Goal: Information Seeking & Learning: Learn about a topic

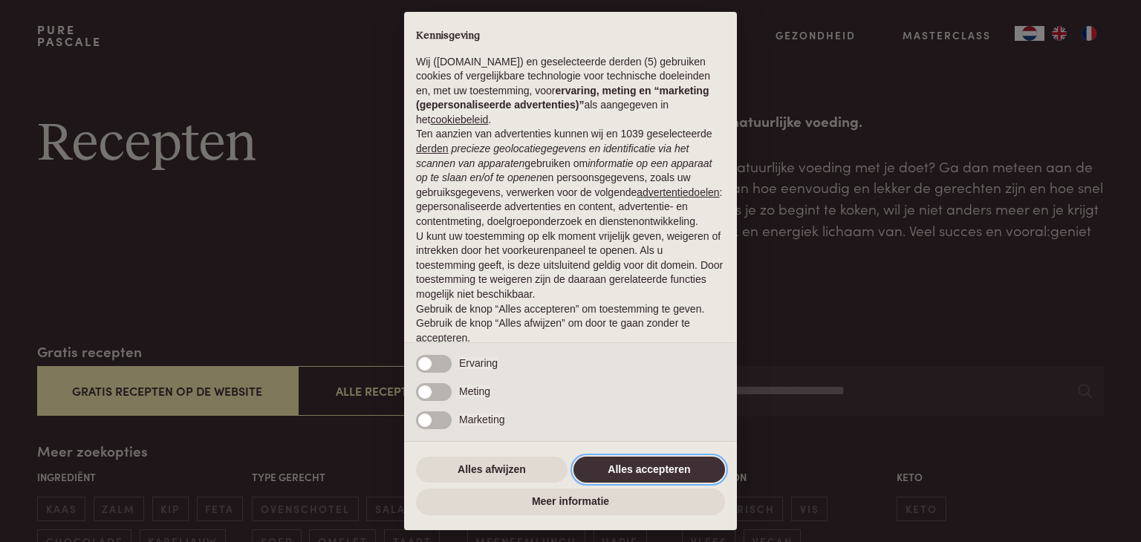
click at [631, 467] on button "Alles accepteren" at bounding box center [649, 470] width 152 height 27
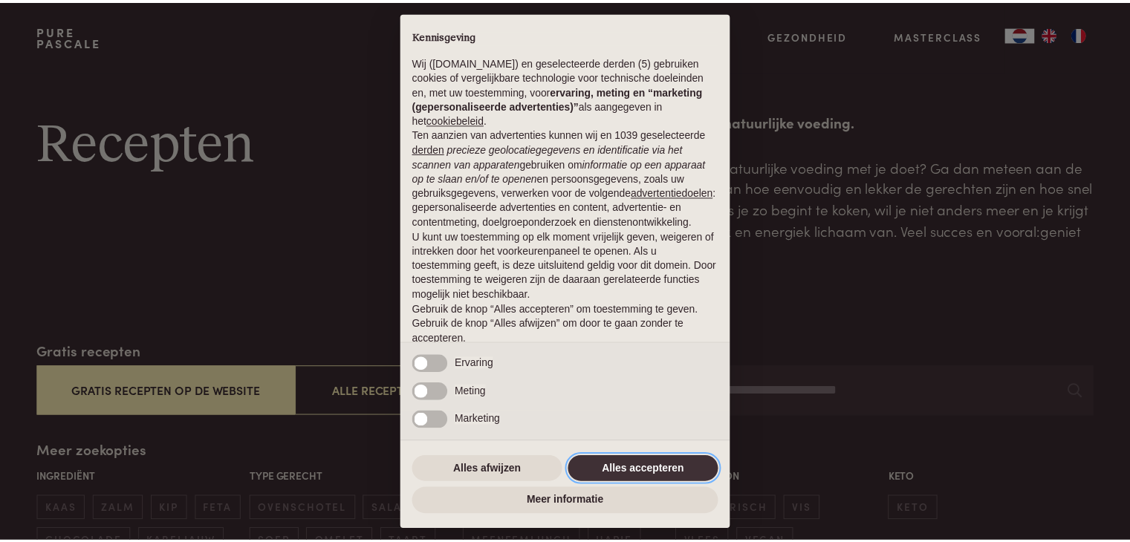
scroll to position [55, 0]
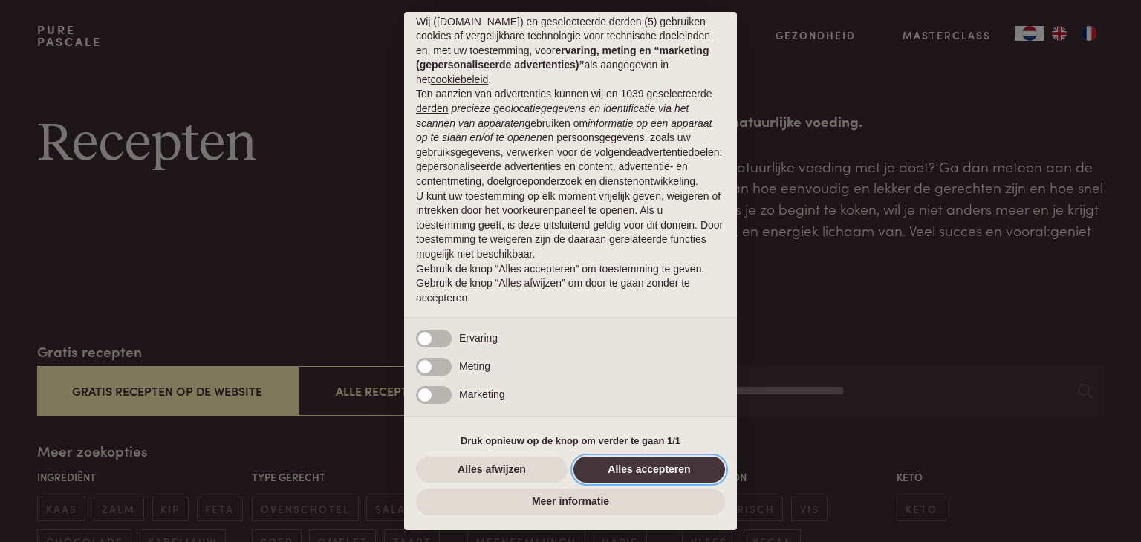
click at [659, 463] on button "Alles accepteren" at bounding box center [649, 470] width 152 height 27
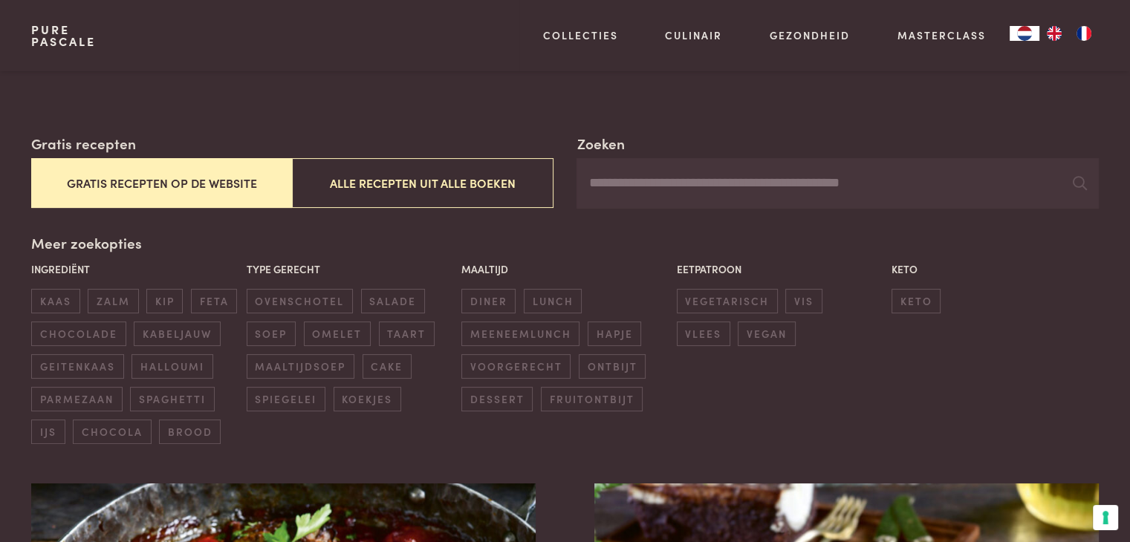
scroll to position [238, 0]
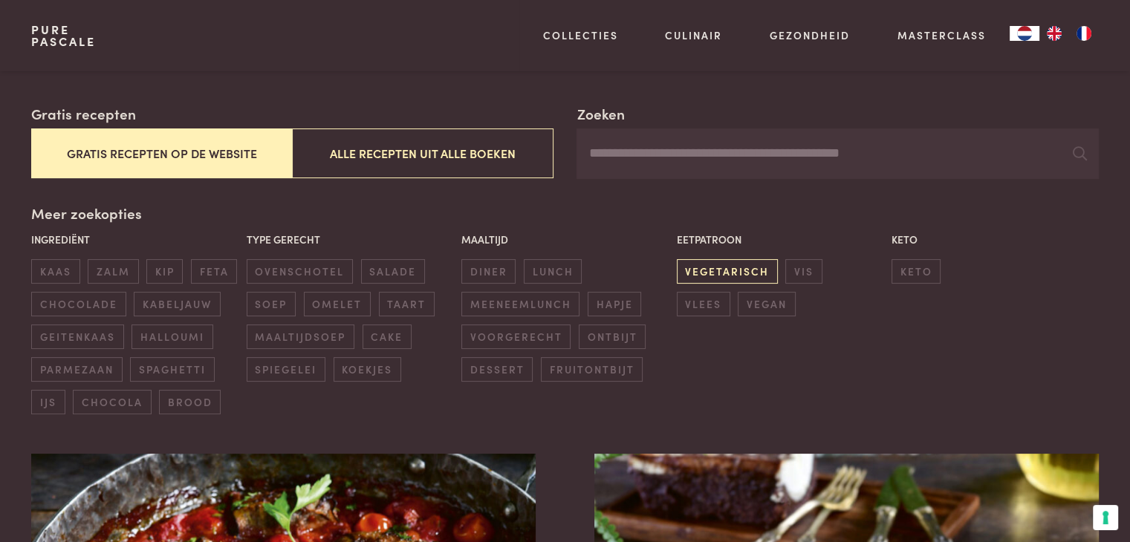
click at [743, 268] on span "vegetarisch" at bounding box center [727, 271] width 101 height 25
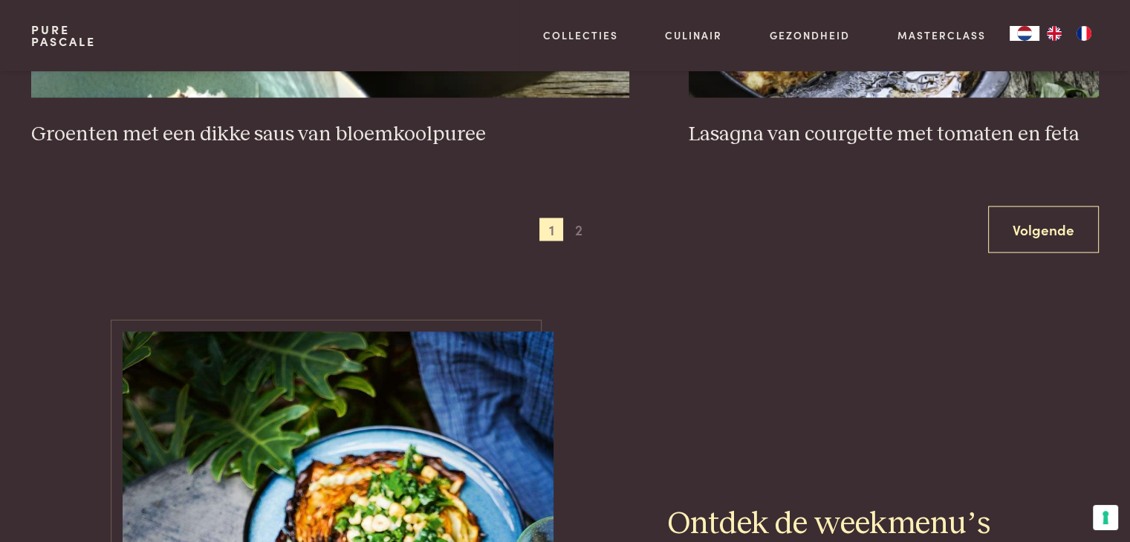
scroll to position [3003, 0]
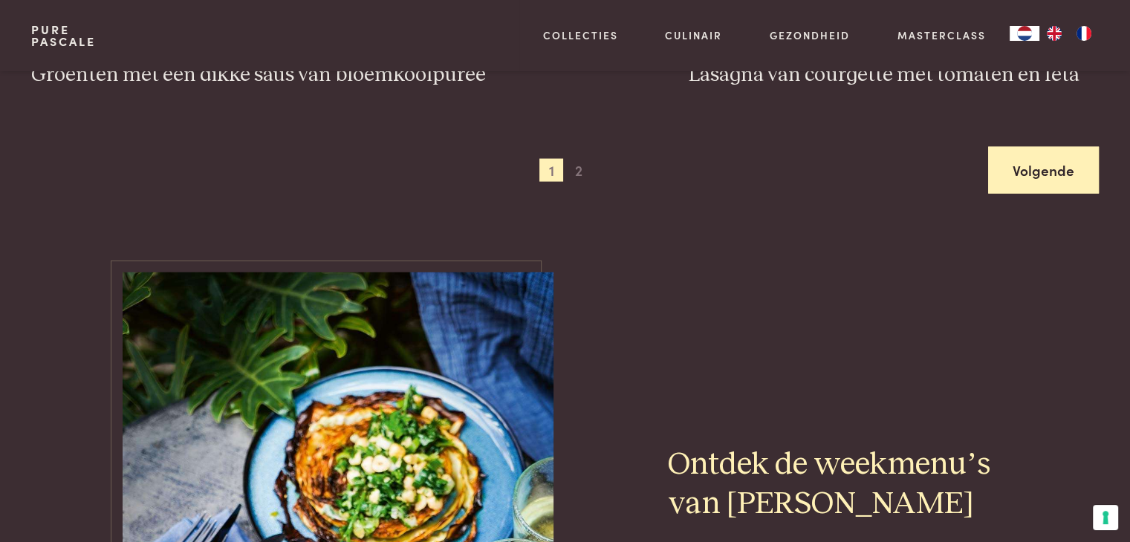
click at [1032, 175] on link "Volgende" at bounding box center [1043, 170] width 111 height 47
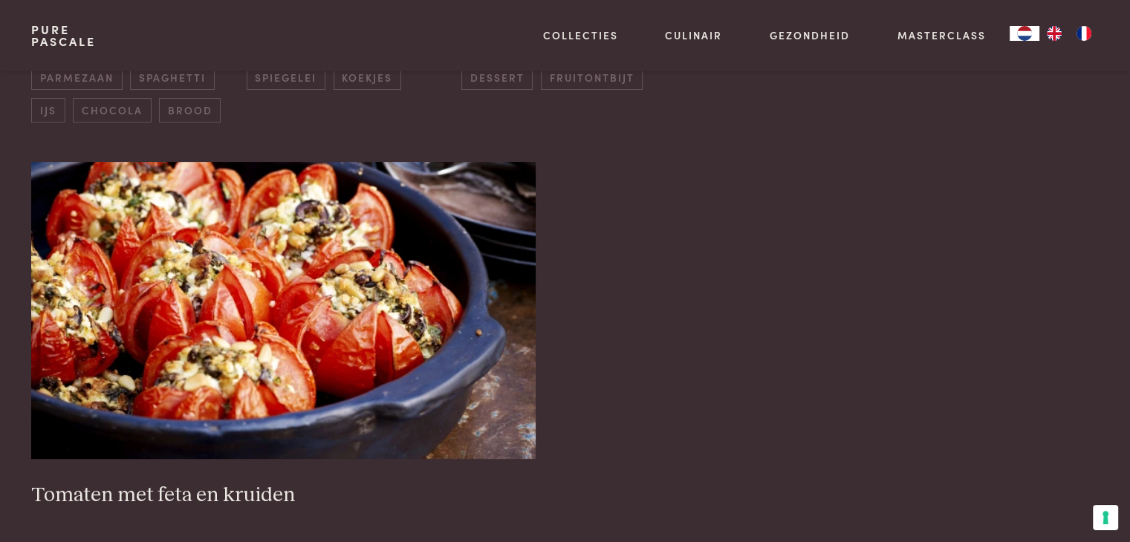
scroll to position [56, 0]
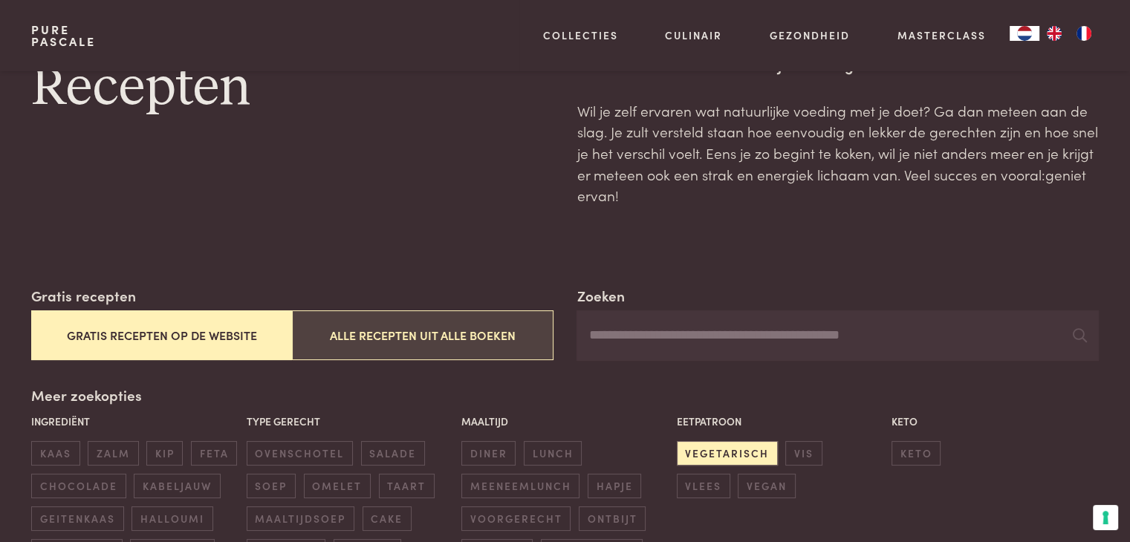
click at [404, 336] on button "Alle recepten uit alle boeken" at bounding box center [422, 335] width 261 height 50
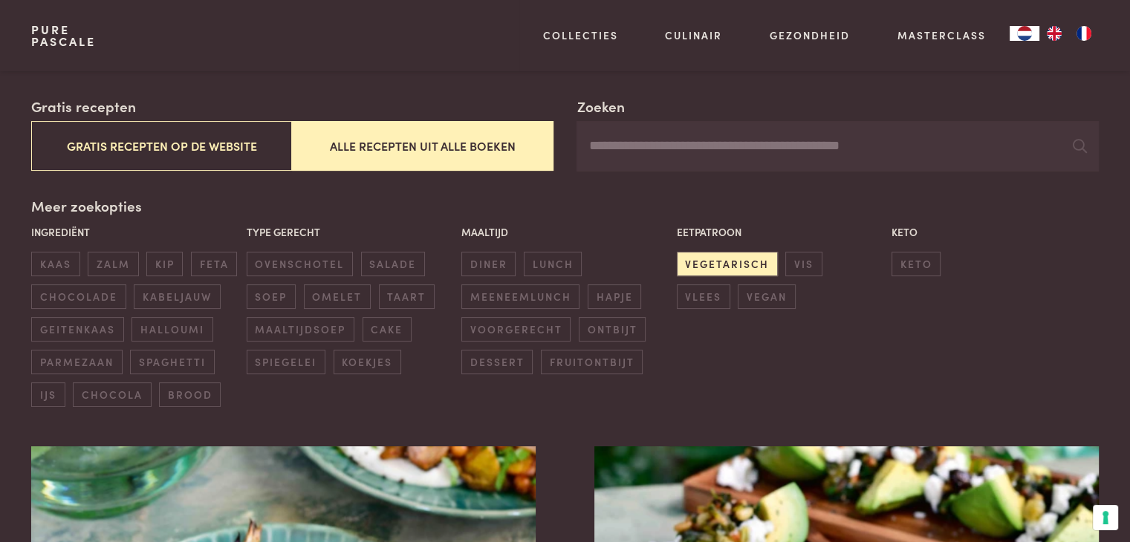
scroll to position [192, 0]
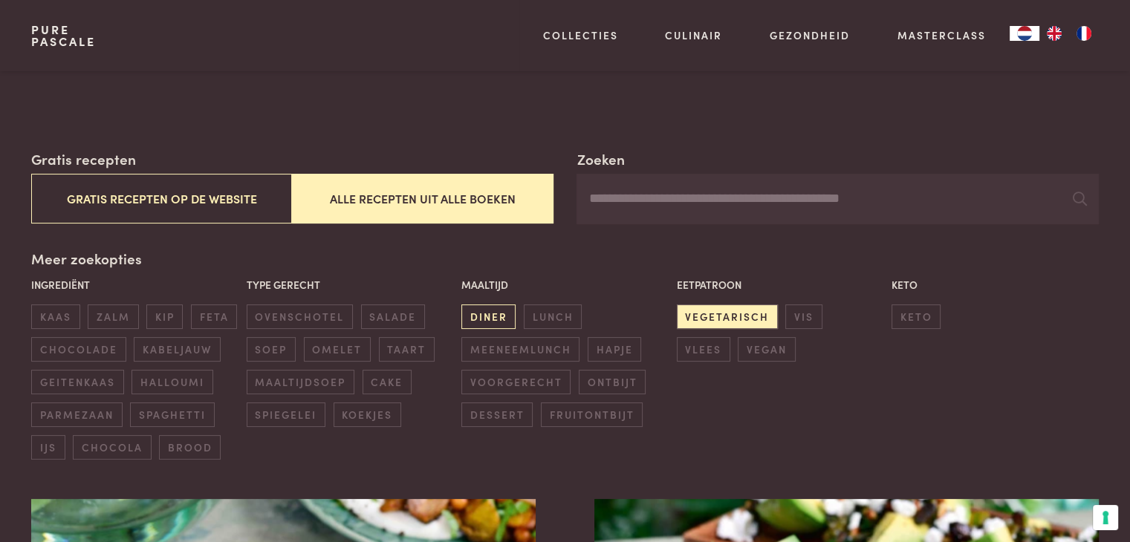
click at [501, 319] on span "diner" at bounding box center [488, 316] width 54 height 25
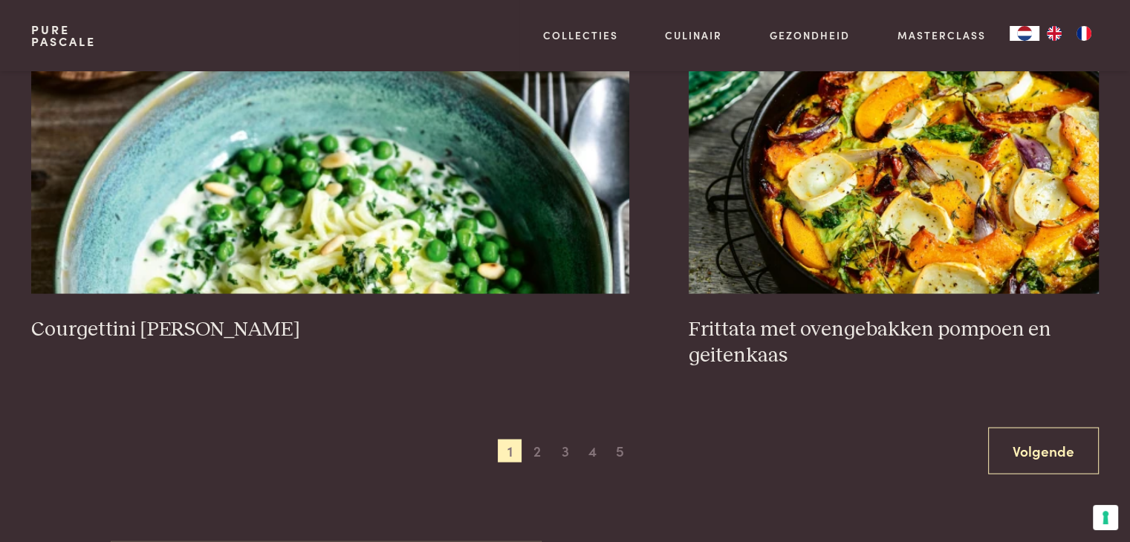
scroll to position [2747, 0]
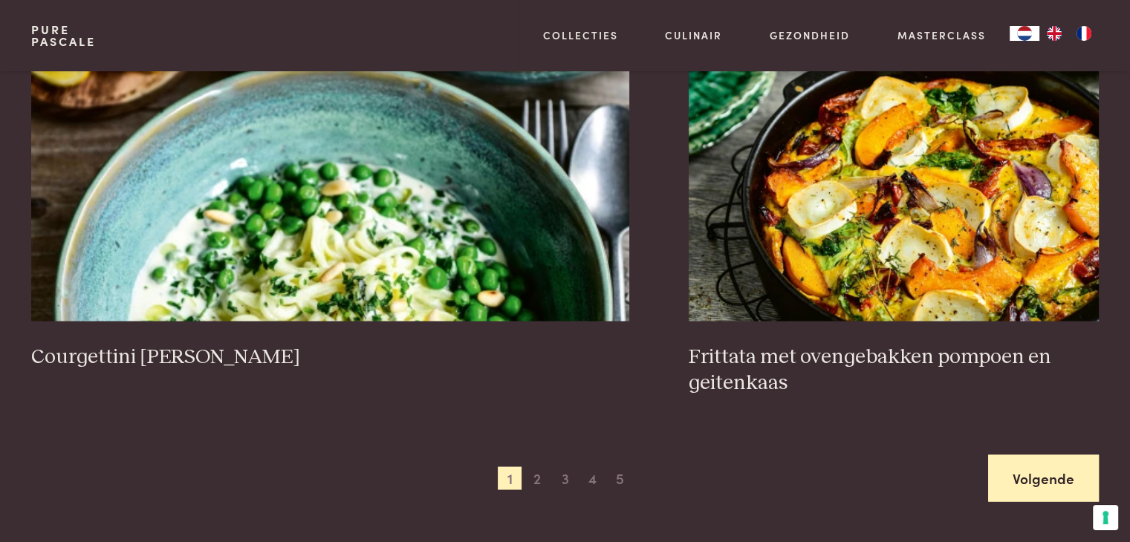
click at [1042, 485] on link "Volgende" at bounding box center [1043, 478] width 111 height 47
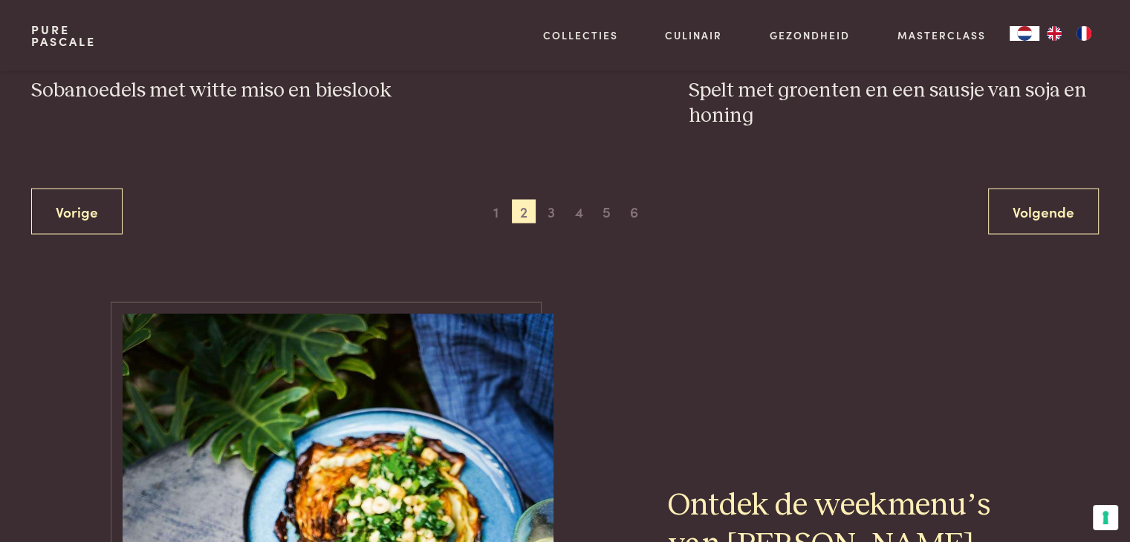
scroll to position [3014, 0]
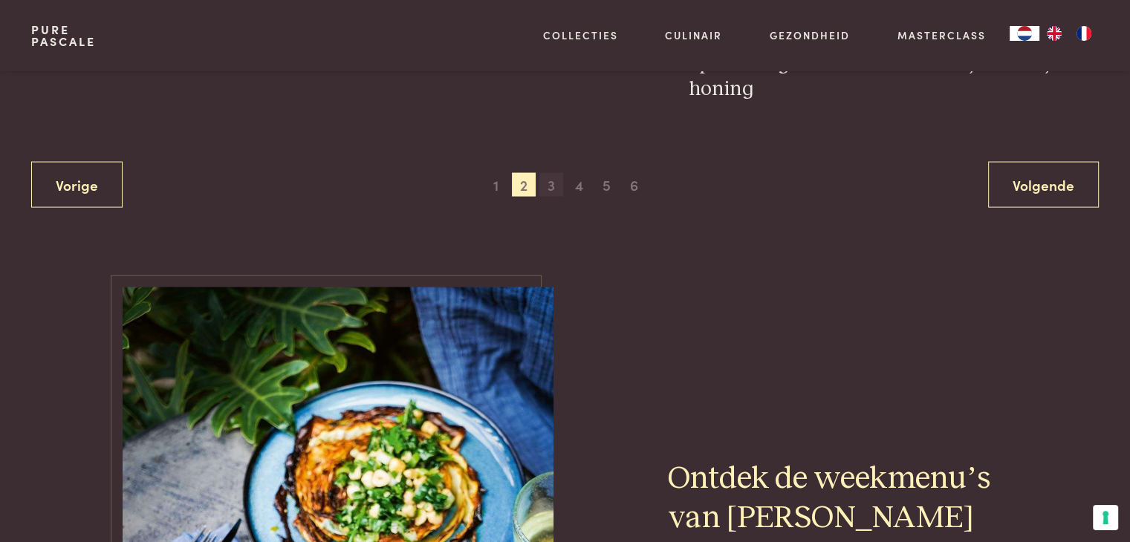
click at [553, 173] on span "3" at bounding box center [551, 185] width 24 height 24
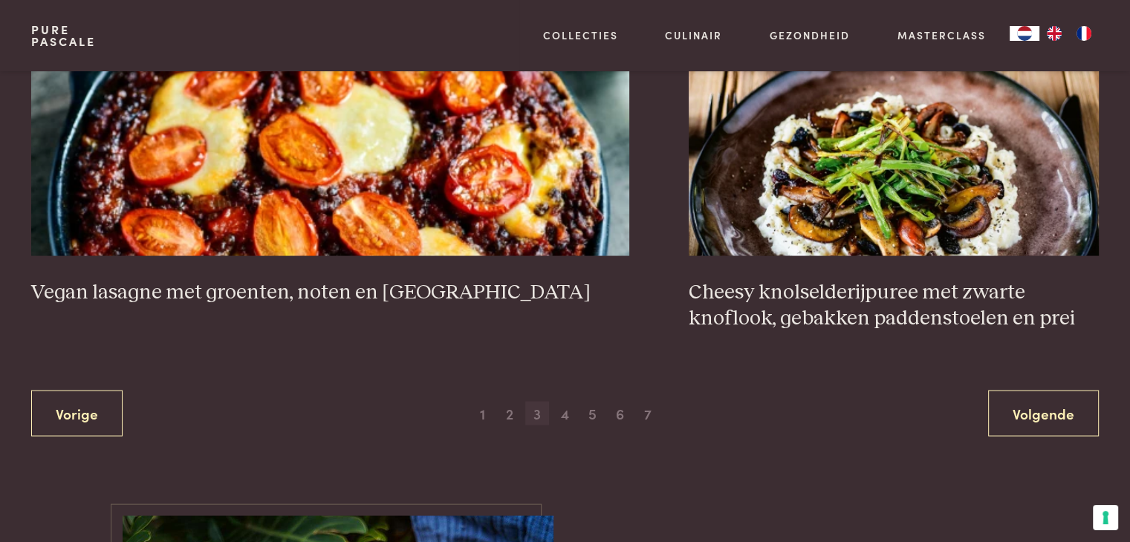
scroll to position [2866, 0]
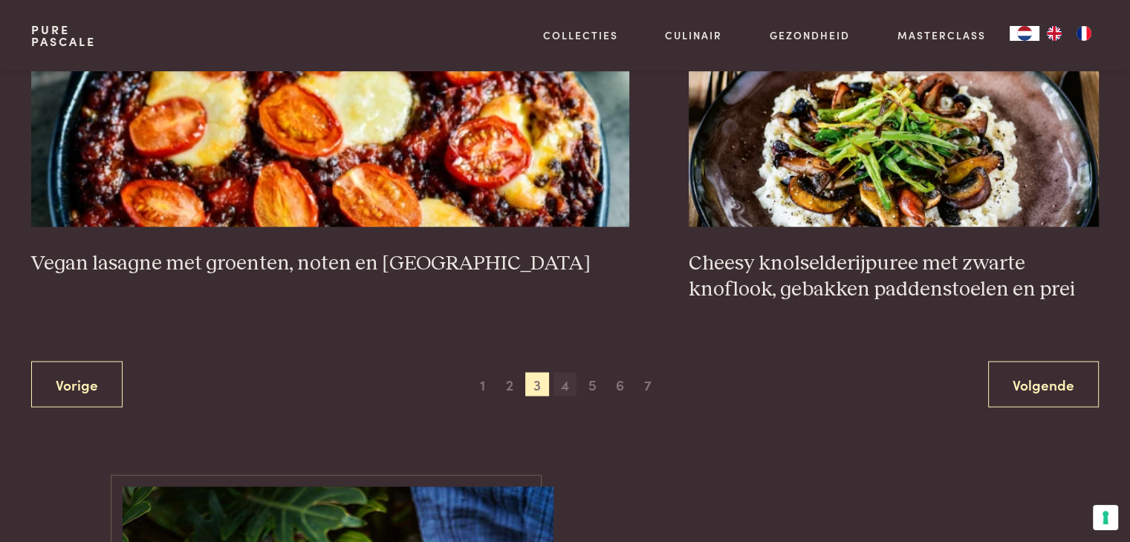
click at [561, 384] on span "4" at bounding box center [565, 385] width 24 height 24
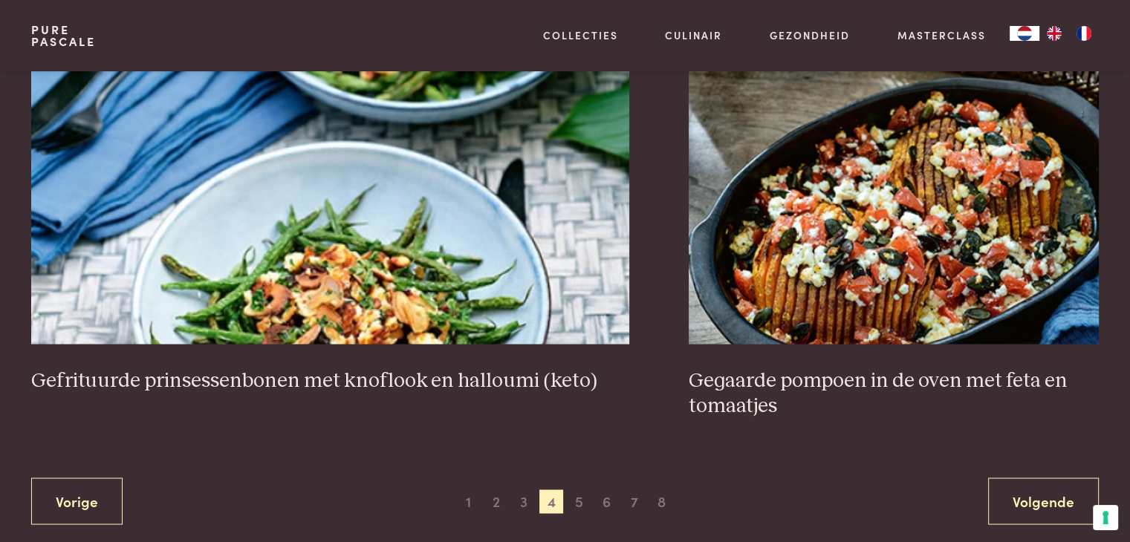
scroll to position [2804, 0]
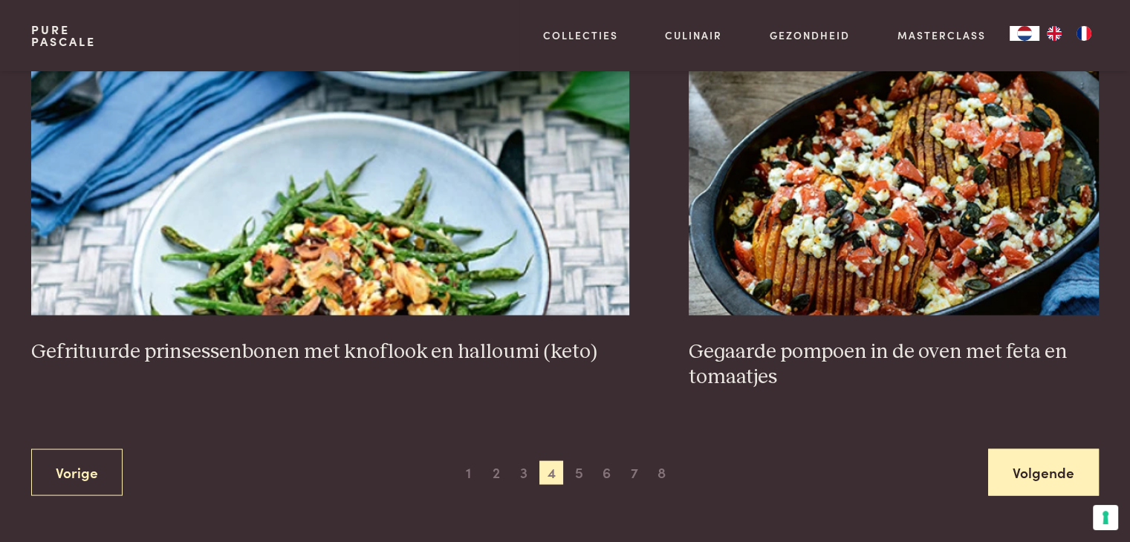
click at [1044, 483] on link "Volgende" at bounding box center [1043, 472] width 111 height 47
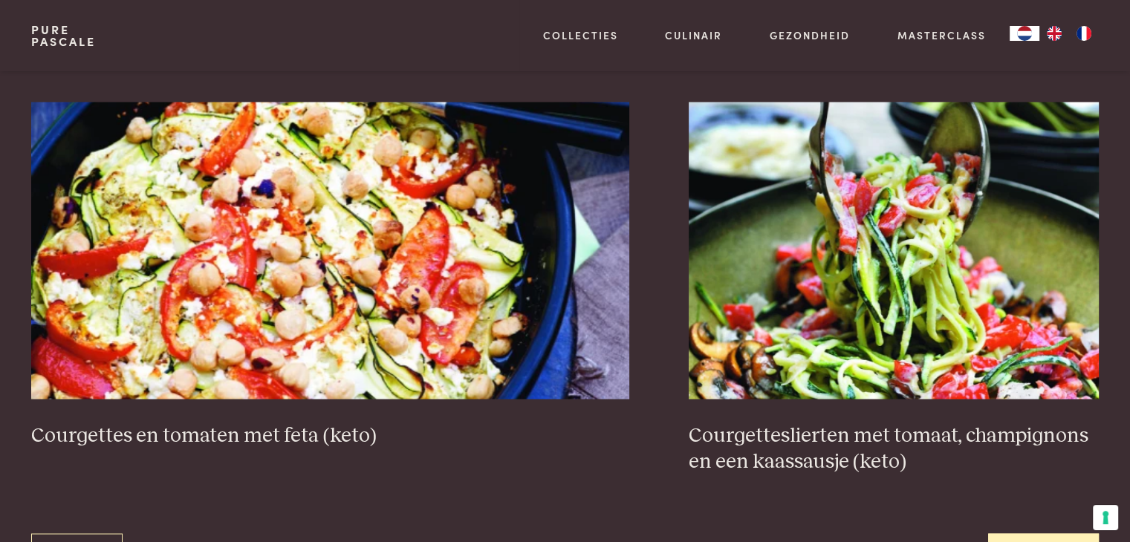
scroll to position [2777, 0]
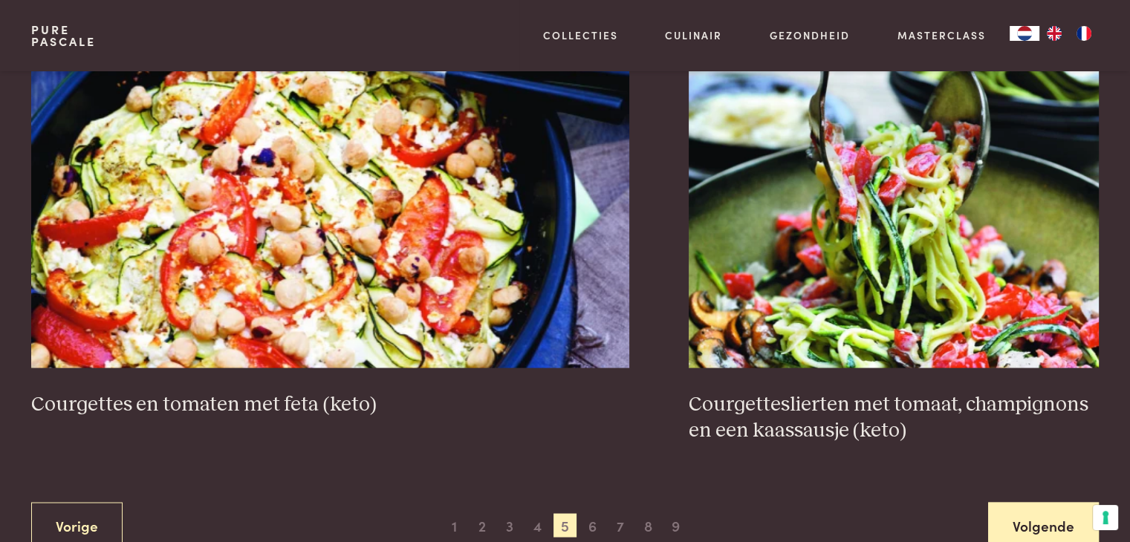
click at [1019, 519] on link "Volgende" at bounding box center [1043, 525] width 111 height 47
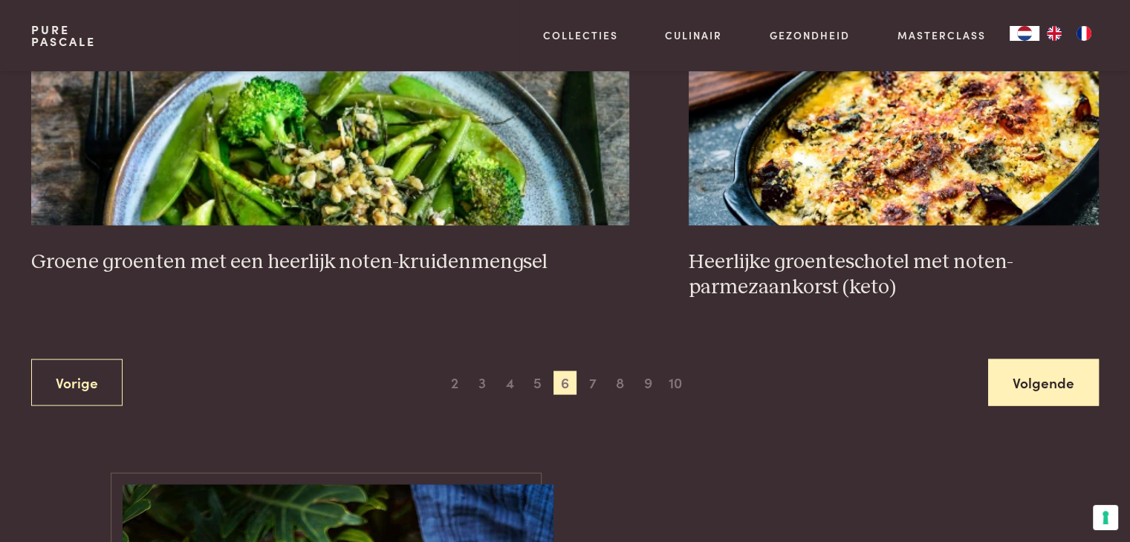
scroll to position [2896, 0]
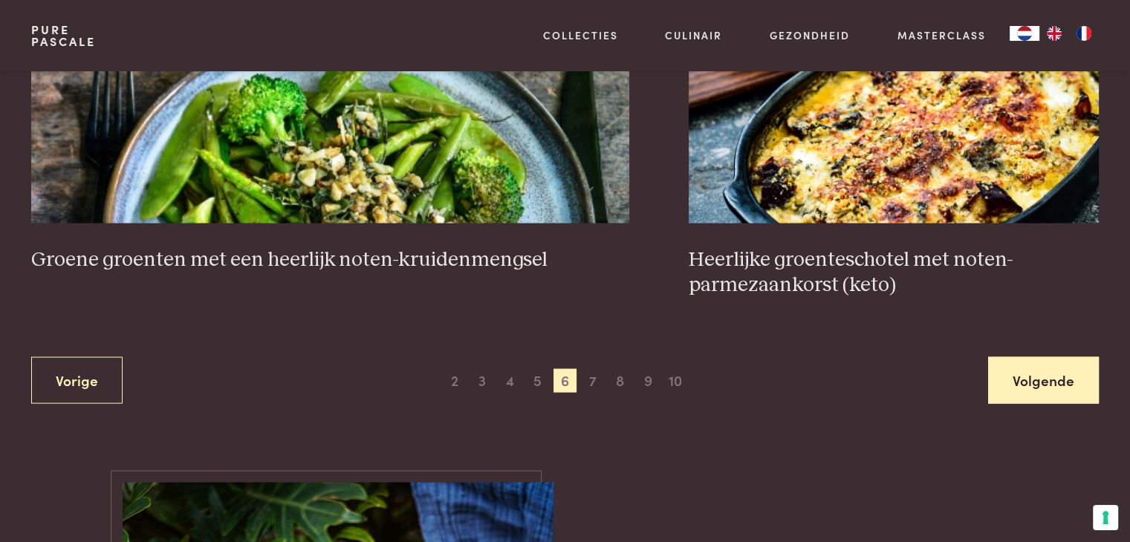
click at [1046, 388] on link "Volgende" at bounding box center [1043, 380] width 111 height 47
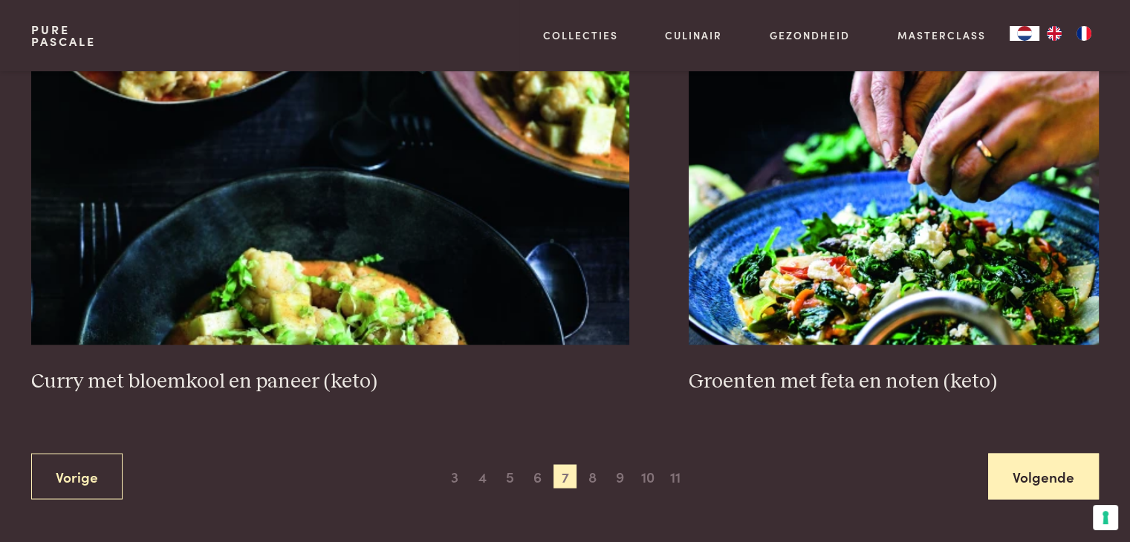
scroll to position [2777, 0]
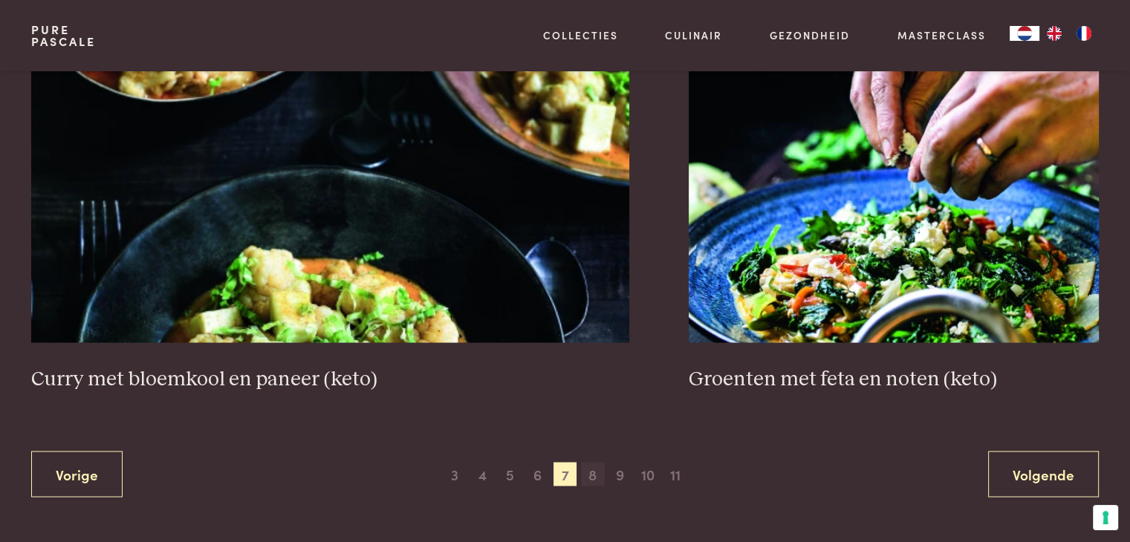
click at [593, 470] on span "8" at bounding box center [593, 474] width 24 height 24
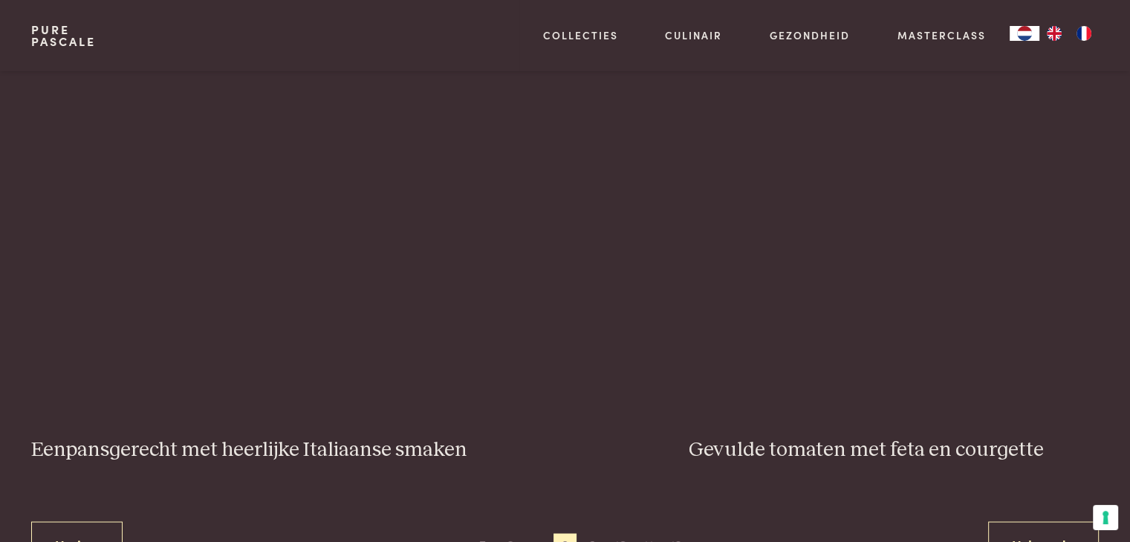
scroll to position [2658, 0]
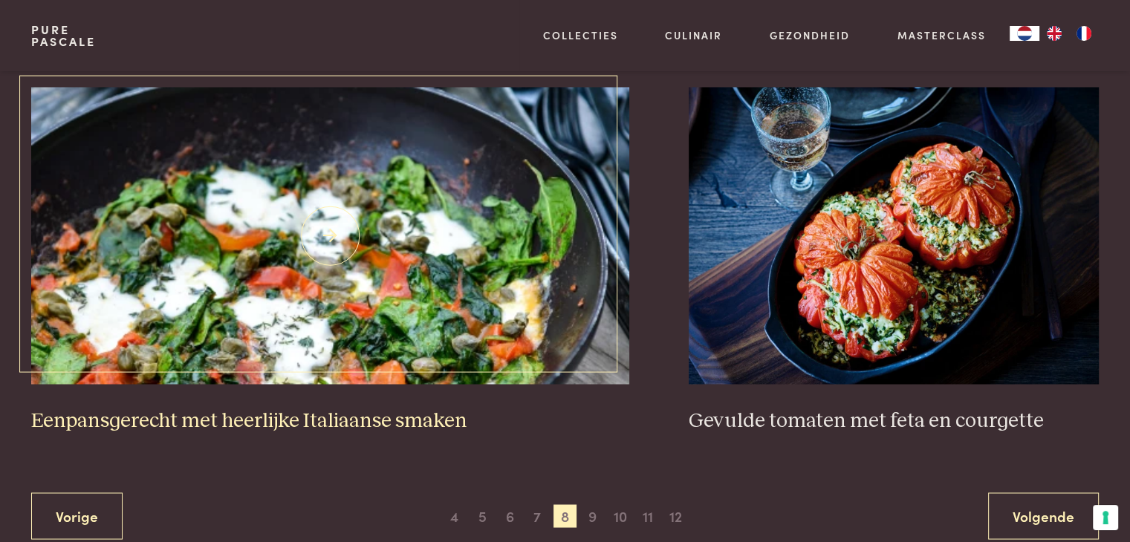
click at [332, 412] on h3 "Eenpansgerecht met heerlijke Italiaanse smaken" at bounding box center [330, 421] width 598 height 26
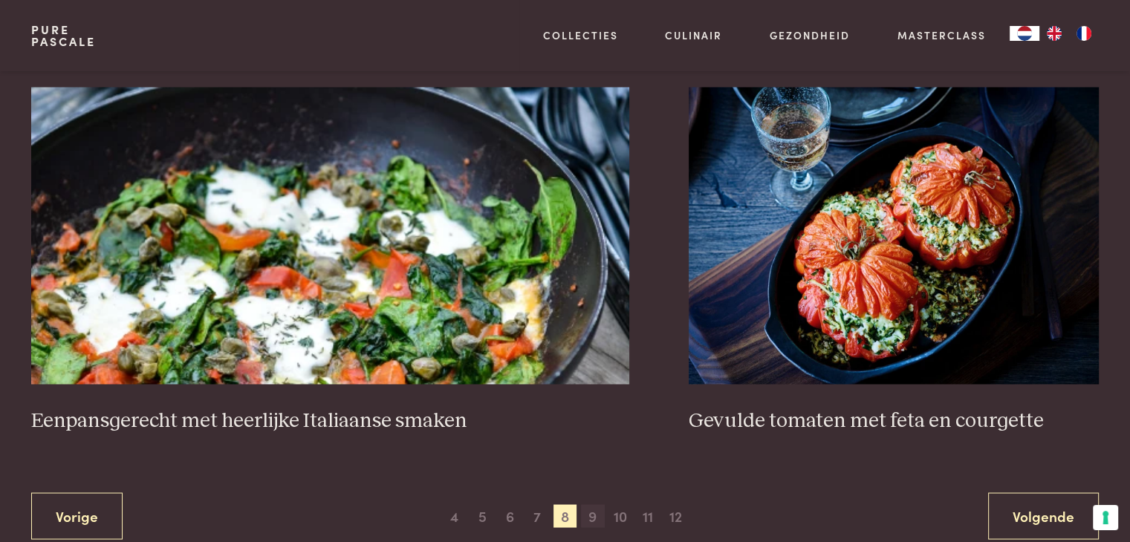
click at [589, 514] on span "9" at bounding box center [593, 516] width 24 height 24
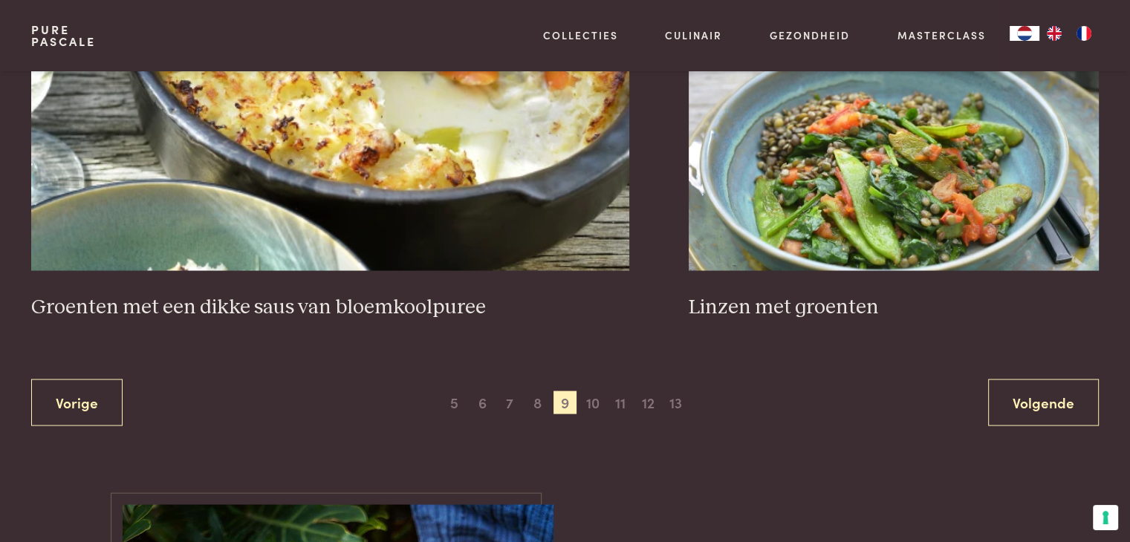
scroll to position [2955, 0]
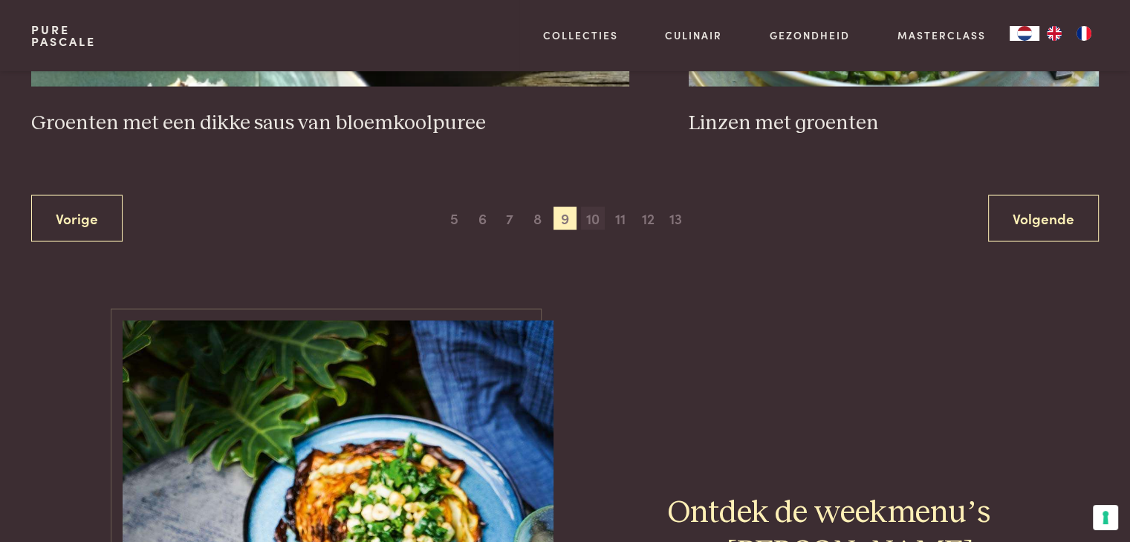
click at [590, 209] on span "10" at bounding box center [593, 219] width 24 height 24
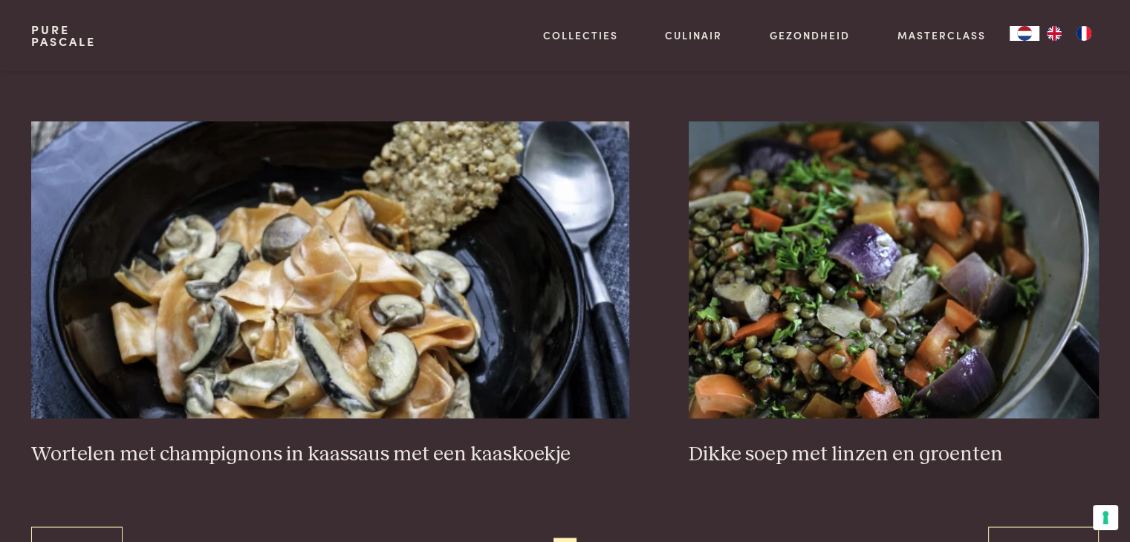
scroll to position [2628, 0]
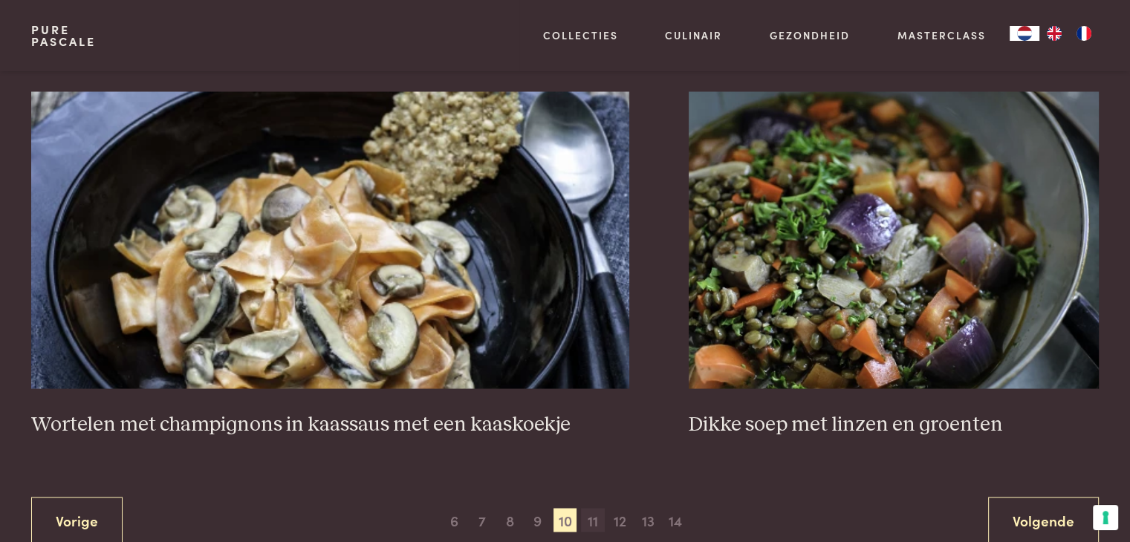
click at [591, 512] on span "11" at bounding box center [593, 520] width 24 height 24
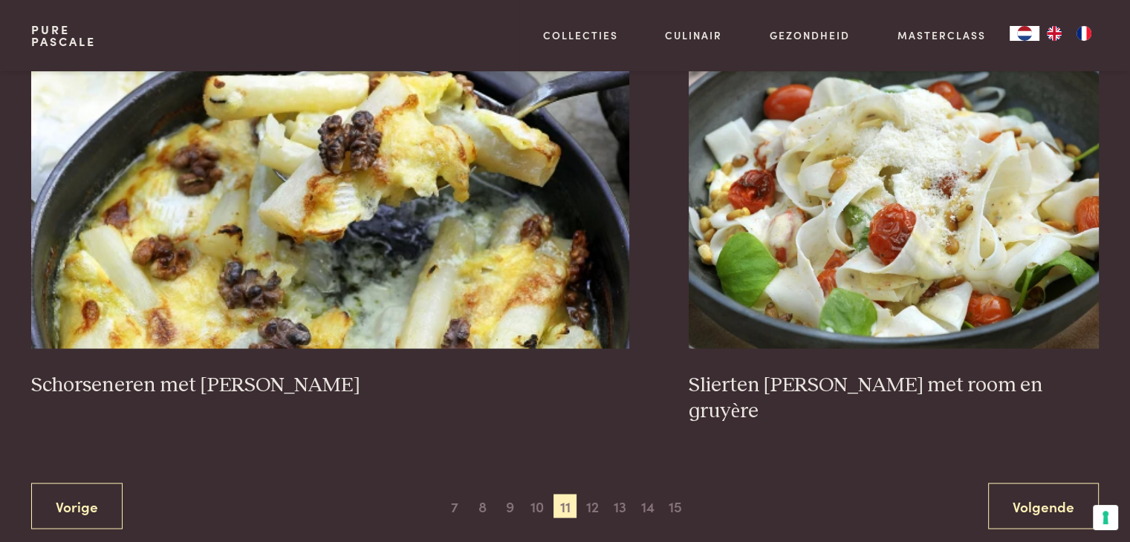
scroll to position [2775, 0]
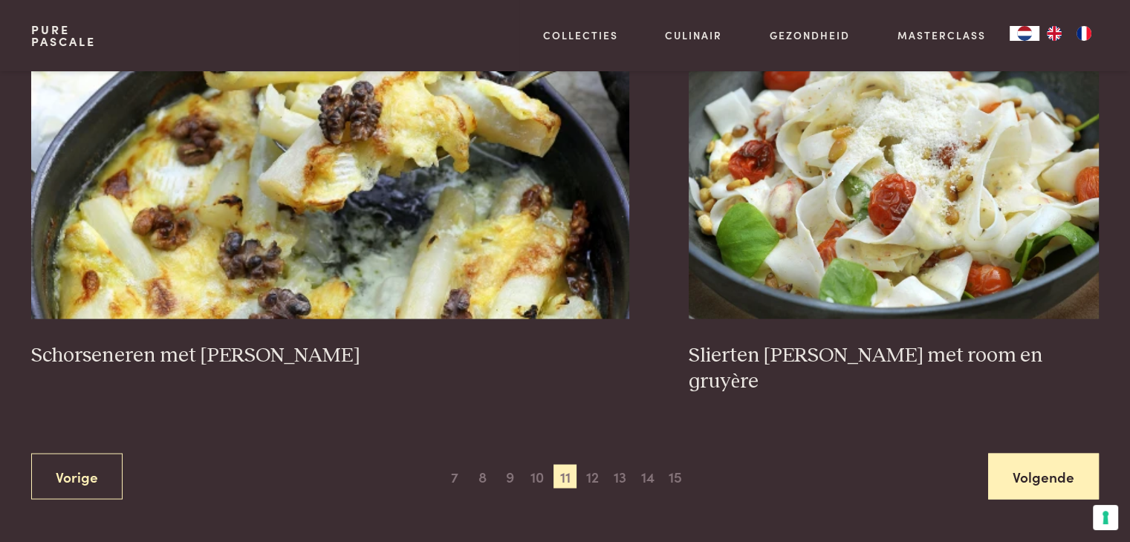
click at [1060, 453] on link "Volgende" at bounding box center [1043, 476] width 111 height 47
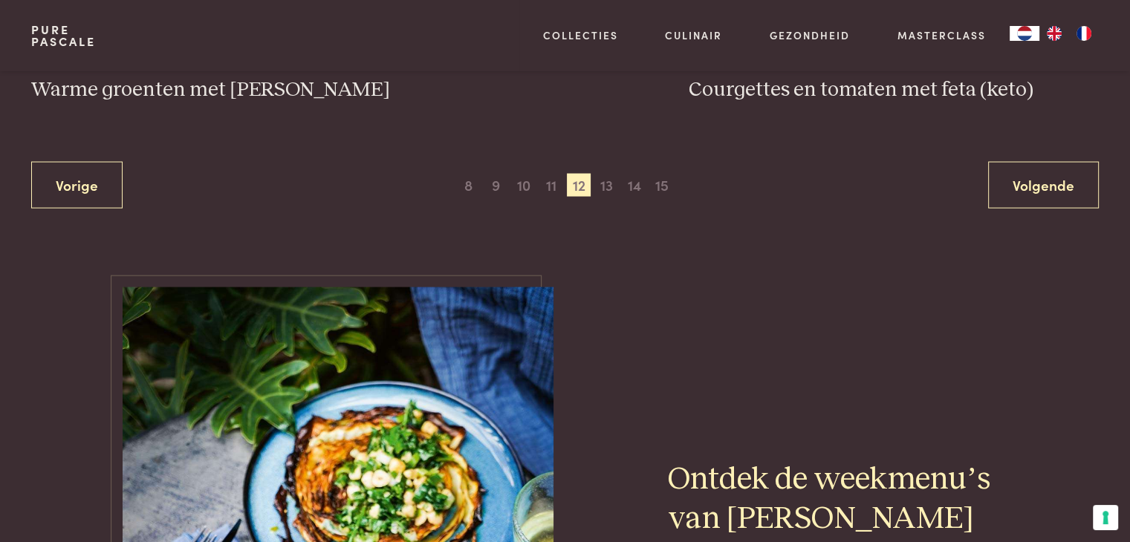
scroll to position [3014, 0]
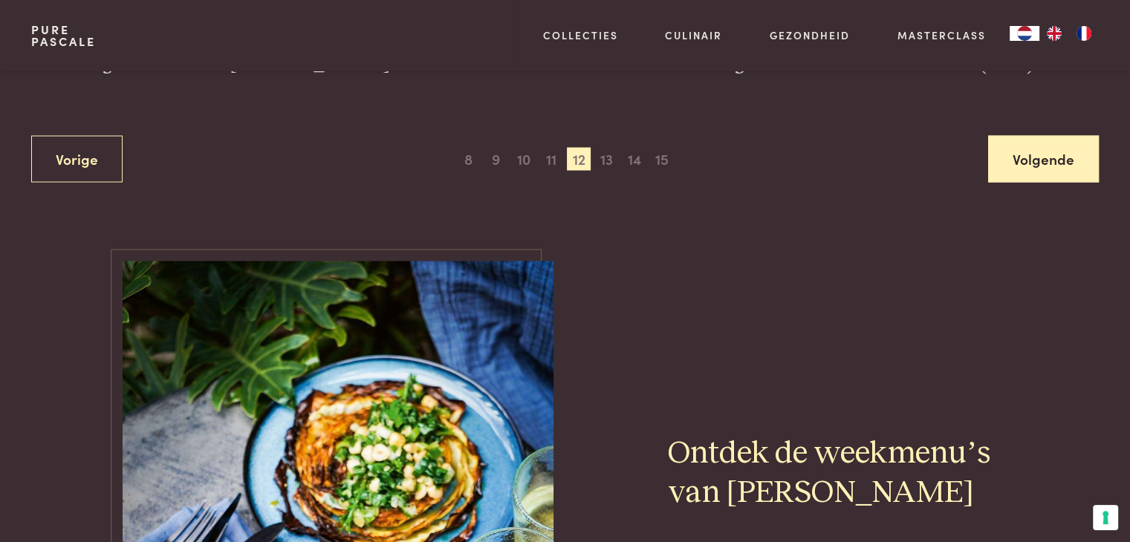
click at [1050, 146] on link "Volgende" at bounding box center [1043, 159] width 111 height 47
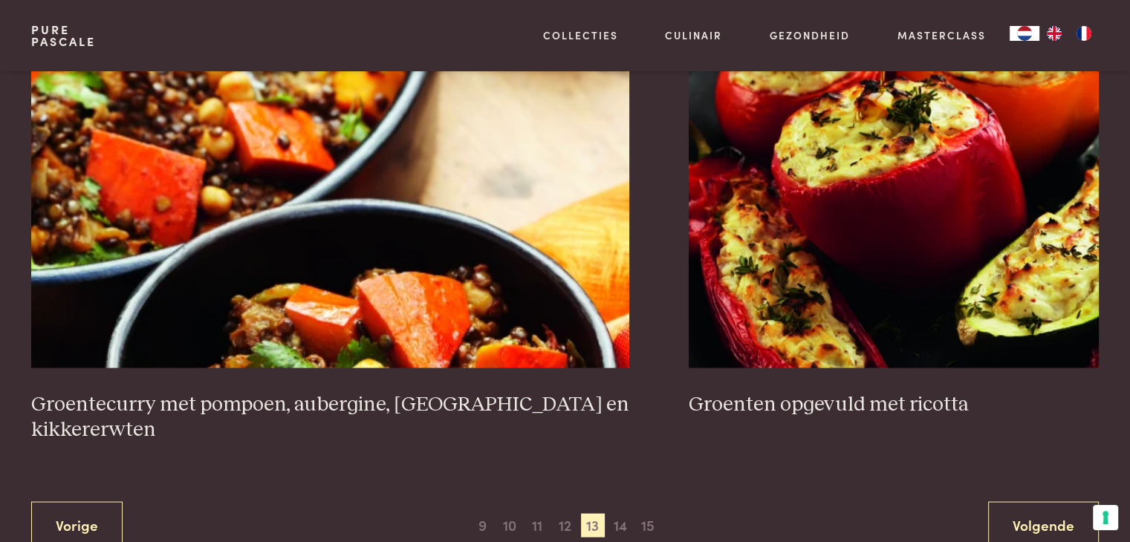
scroll to position [2806, 0]
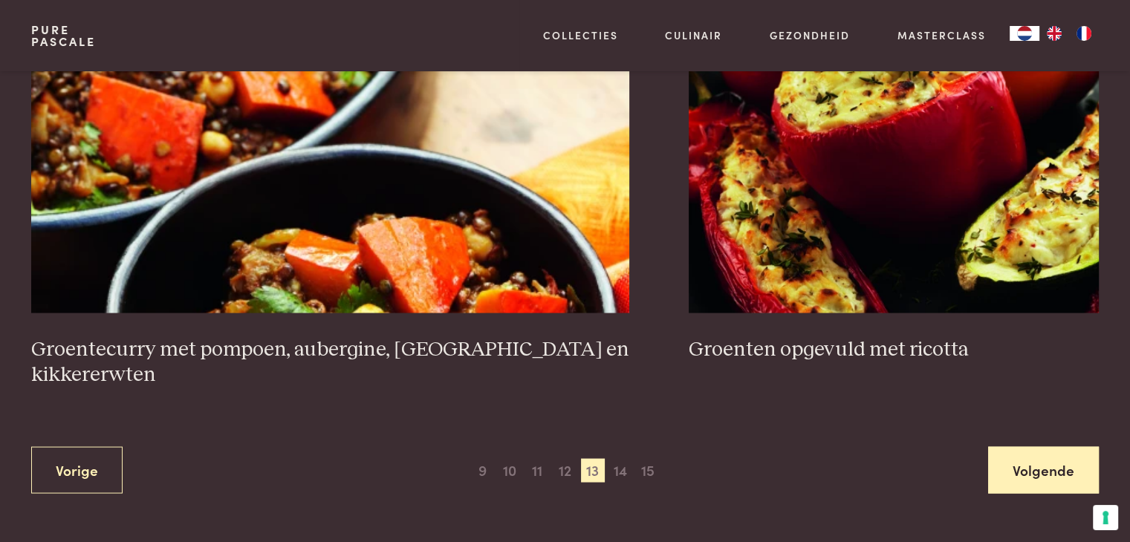
click at [1054, 455] on link "Volgende" at bounding box center [1043, 469] width 111 height 47
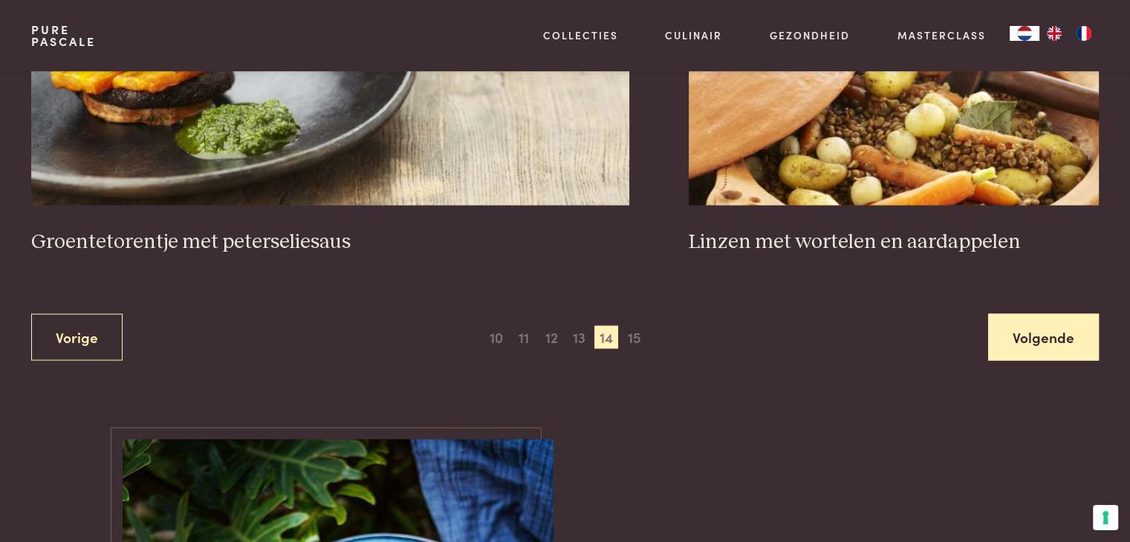
scroll to position [2955, 0]
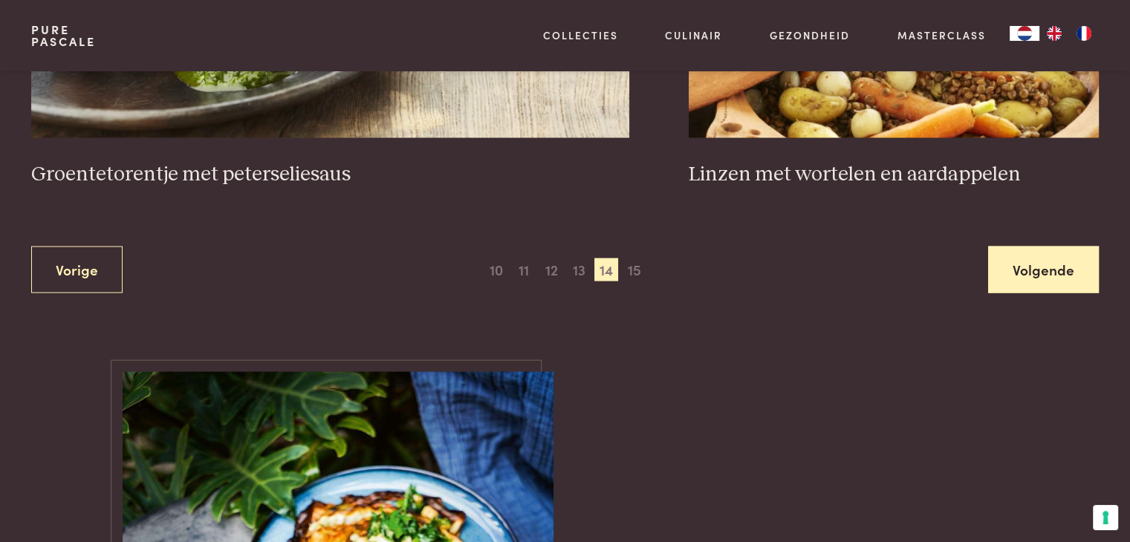
click at [1070, 259] on link "Volgende" at bounding box center [1043, 270] width 111 height 47
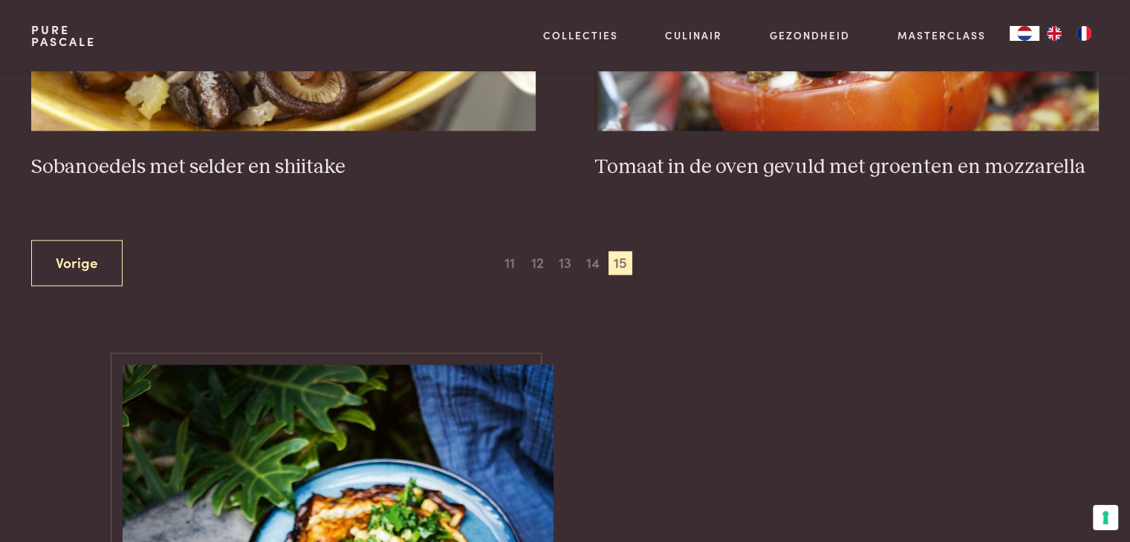
scroll to position [2153, 0]
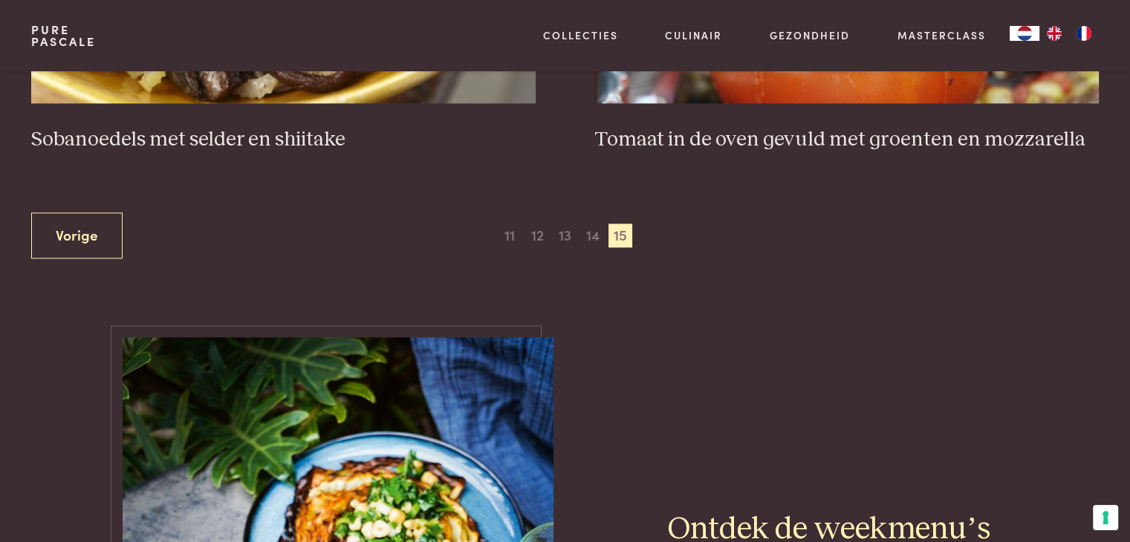
drag, startPoint x: 596, startPoint y: 241, endPoint x: 592, endPoint y: 376, distance: 134.5
click at [593, 230] on span "14" at bounding box center [593, 236] width 24 height 24
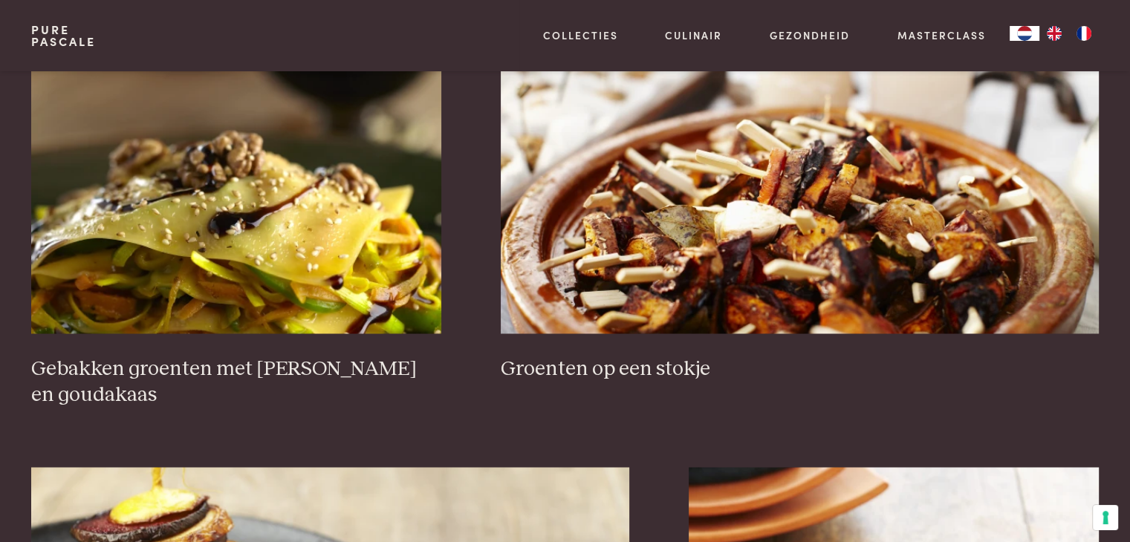
scroll to position [2331, 0]
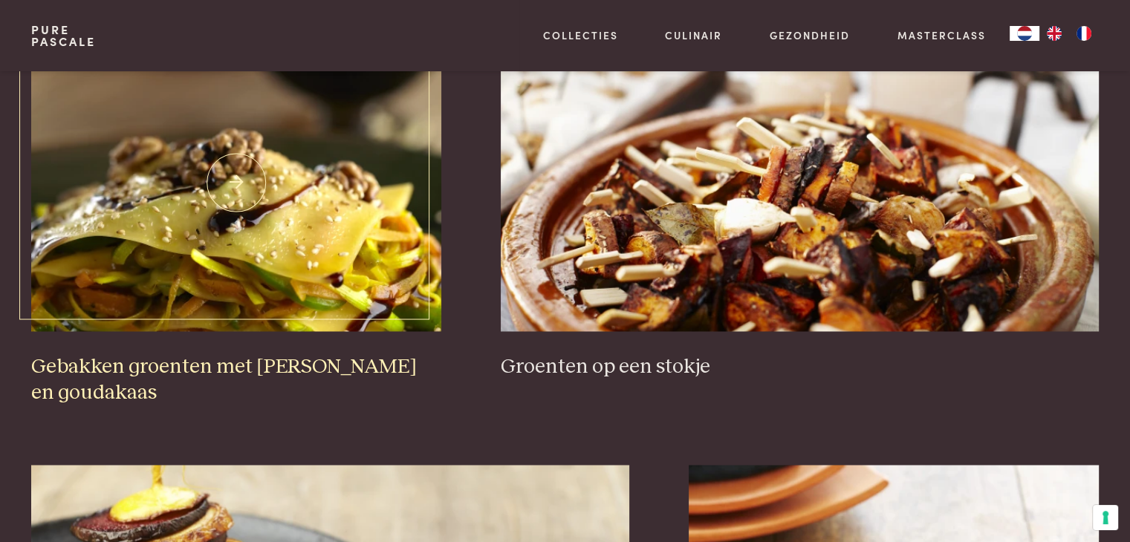
click at [198, 362] on h3 "Gebakken groenten met [PERSON_NAME] en goudakaas" at bounding box center [236, 379] width 410 height 51
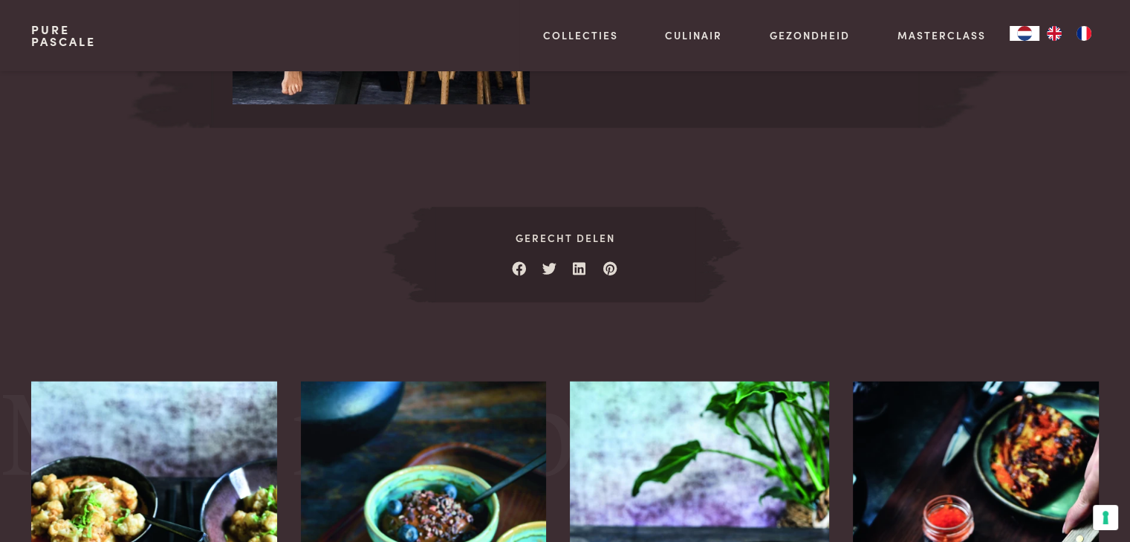
scroll to position [2844, 0]
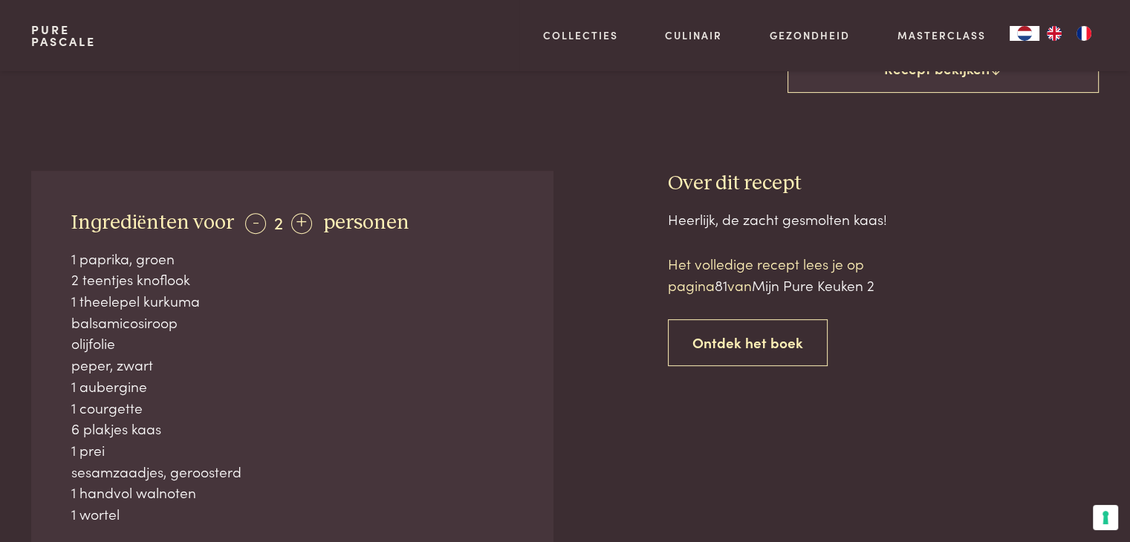
scroll to position [564, 0]
